Goal: Task Accomplishment & Management: Manage account settings

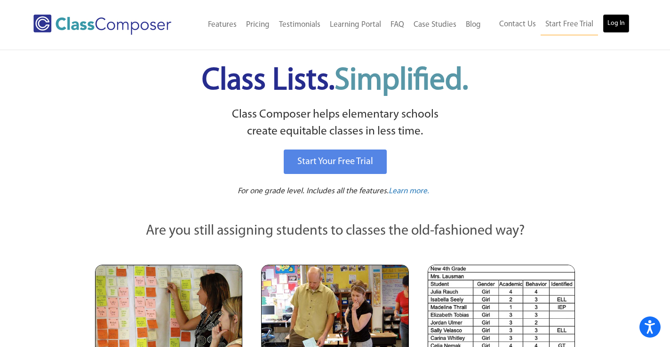
click at [618, 20] on link "Log In" at bounding box center [616, 23] width 27 height 19
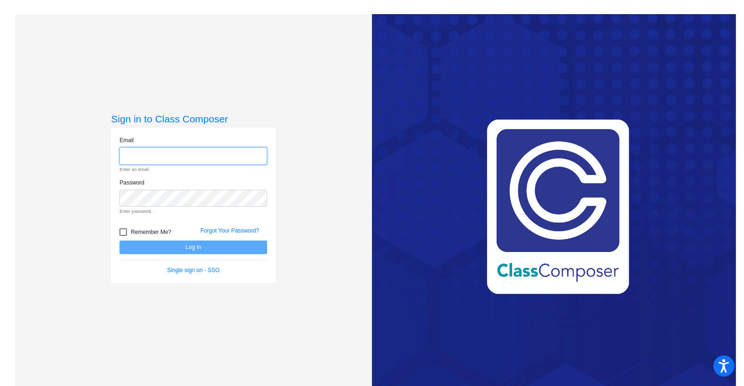
type input "ddoherty@stpeterschools.org"
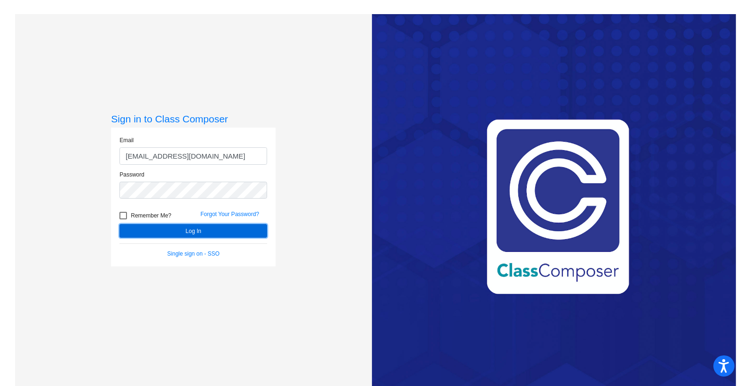
click at [208, 231] on button "Log In" at bounding box center [193, 231] width 148 height 14
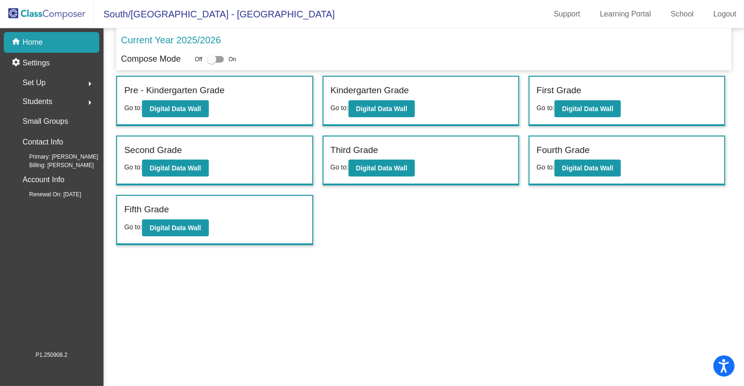
click at [61, 80] on div "Set Up arrow_right" at bounding box center [54, 82] width 90 height 19
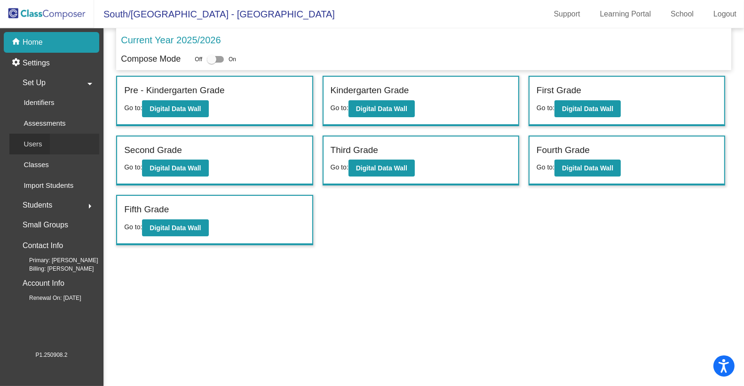
click at [36, 142] on p "Users" at bounding box center [33, 143] width 18 height 11
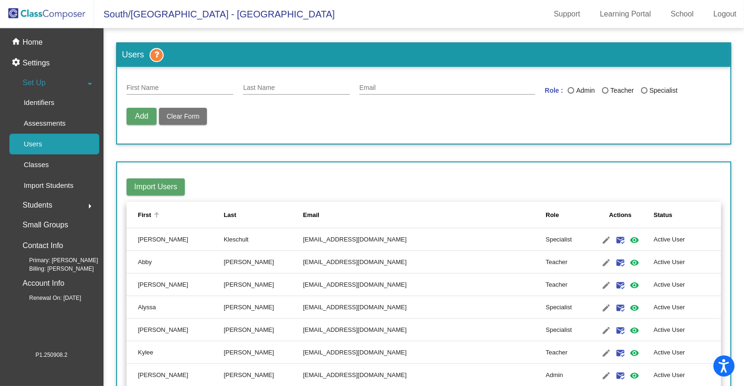
click at [147, 214] on div "First" at bounding box center [144, 214] width 13 height 9
click at [149, 90] on input "First Name" at bounding box center [180, 88] width 107 height 8
type input "Abby"
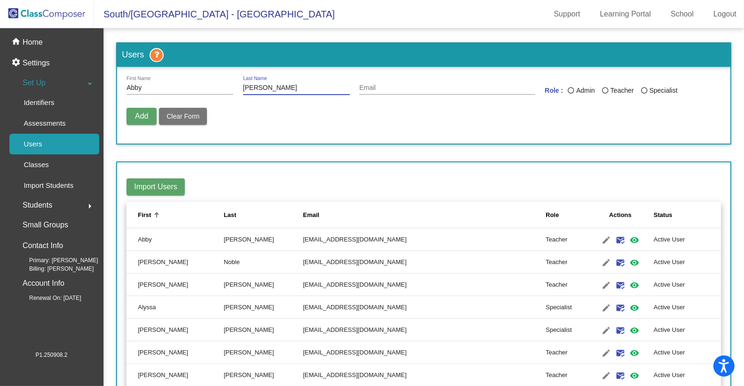
type input "Feyereisen"
type input "afeyereisen@stpeterschools.org"
click at [605, 89] on div "Last Name" at bounding box center [605, 90] width 7 height 7
click at [605, 94] on input "Teacher" at bounding box center [605, 94] width 0 height 0
radio input "true"
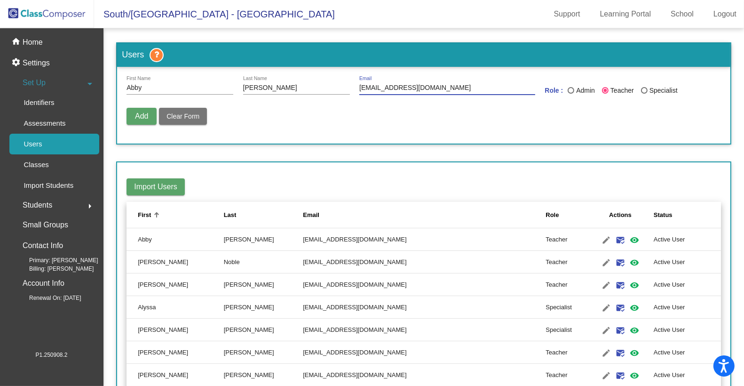
drag, startPoint x: 462, startPoint y: 87, endPoint x: 353, endPoint y: 86, distance: 108.2
click at [353, 86] on div "Abby First Name Feyereisen Last Name afeyereisen@stpeterschools.org Email Role …" at bounding box center [424, 89] width 595 height 27
click at [144, 118] on span "Add" at bounding box center [141, 116] width 13 height 8
radio input "false"
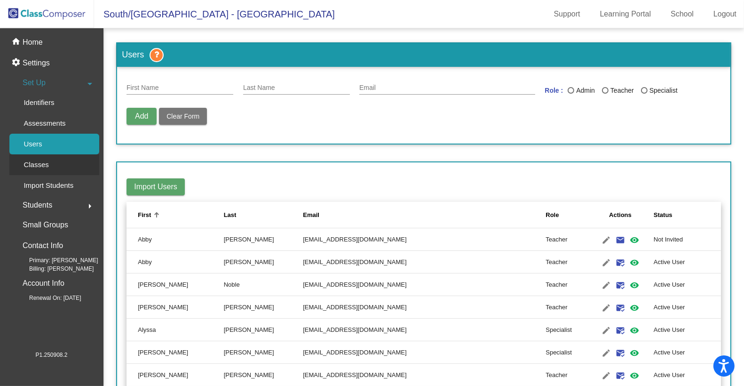
click at [59, 163] on link "Classes" at bounding box center [54, 164] width 90 height 21
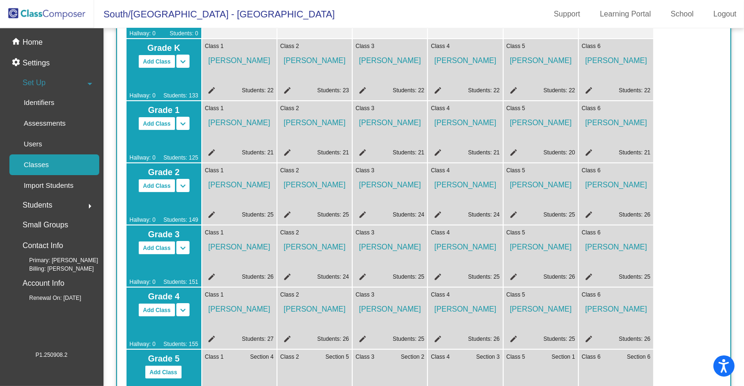
scroll to position [138, 0]
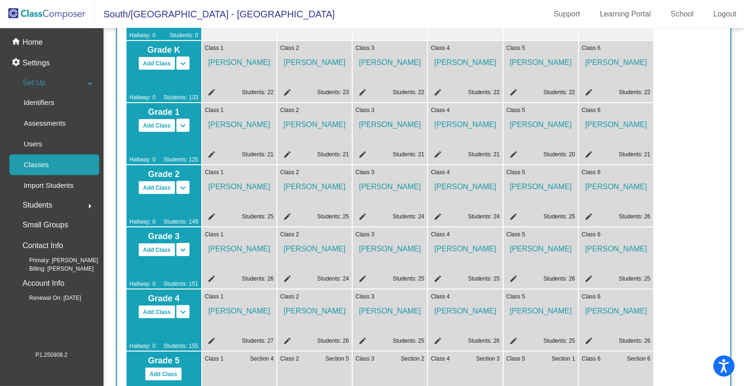
click at [438, 214] on mat-icon "edit" at bounding box center [436, 217] width 11 height 11
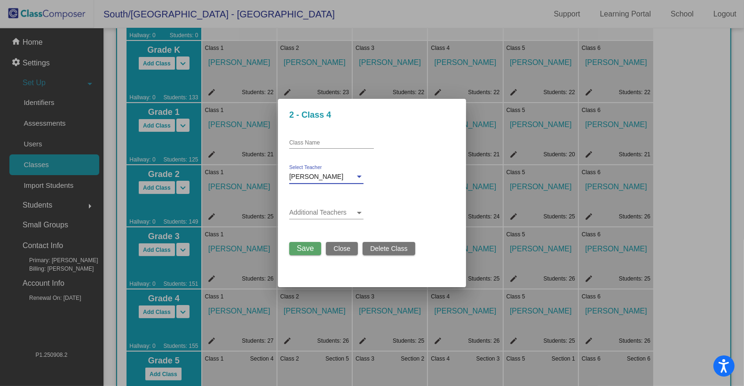
click at [360, 176] on div at bounding box center [359, 176] width 5 height 2
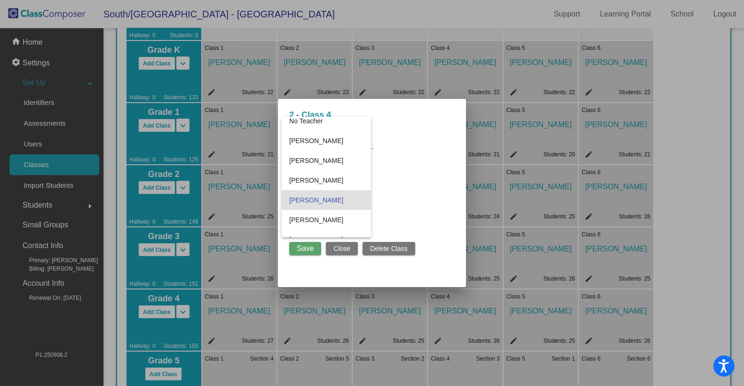
scroll to position [3, 0]
click at [337, 146] on span "Abby Feyereisen" at bounding box center [326, 144] width 74 height 20
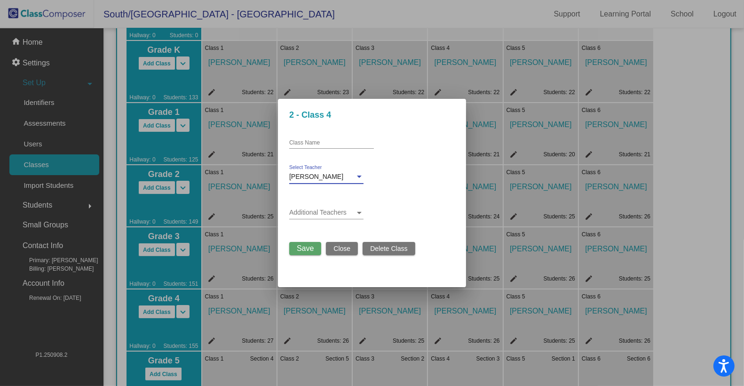
click at [308, 247] on span "Save" at bounding box center [305, 248] width 17 height 8
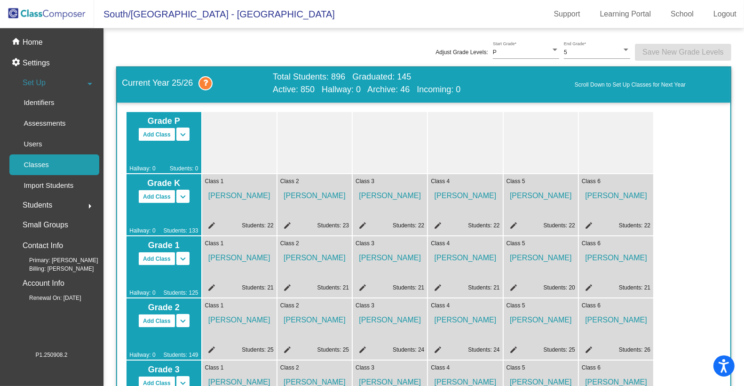
scroll to position [0, 0]
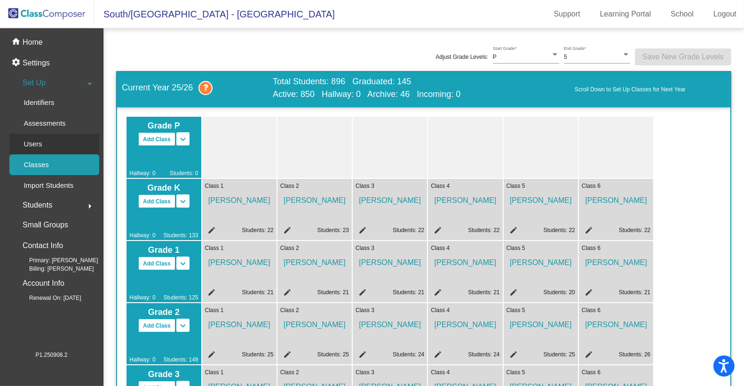
click at [56, 143] on link "Users" at bounding box center [54, 144] width 90 height 21
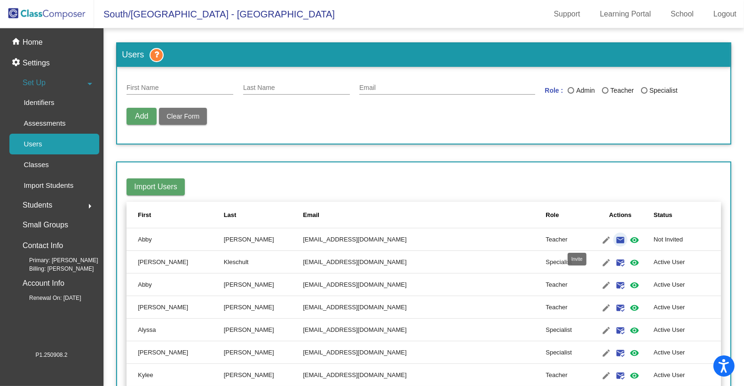
click at [615, 239] on mat-icon "email" at bounding box center [620, 239] width 11 height 11
